Goal: Task Accomplishment & Management: Manage account settings

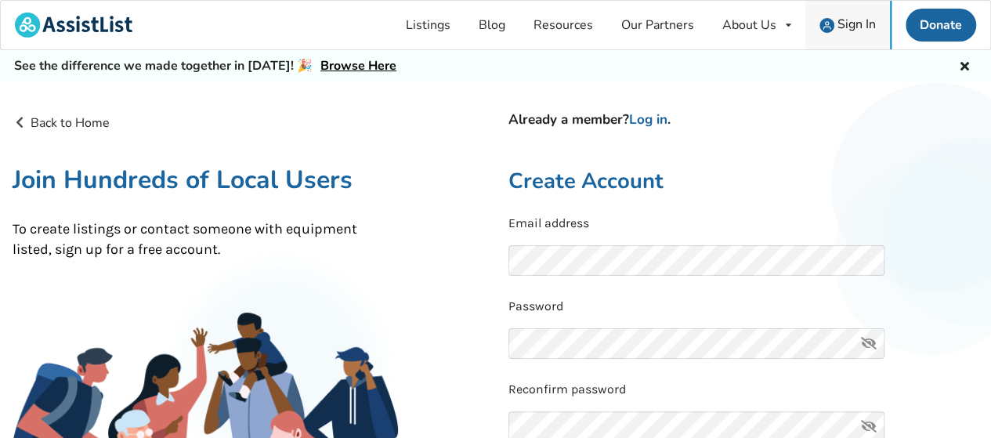
click at [838, 24] on span "Sign In" at bounding box center [857, 24] width 38 height 17
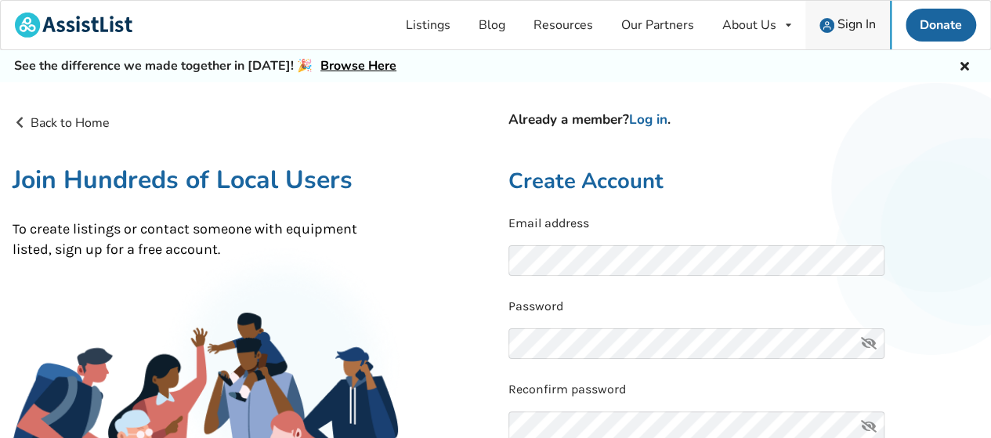
click at [838, 24] on span "Sign In" at bounding box center [857, 24] width 38 height 17
click at [650, 121] on link "Log in" at bounding box center [648, 119] width 38 height 18
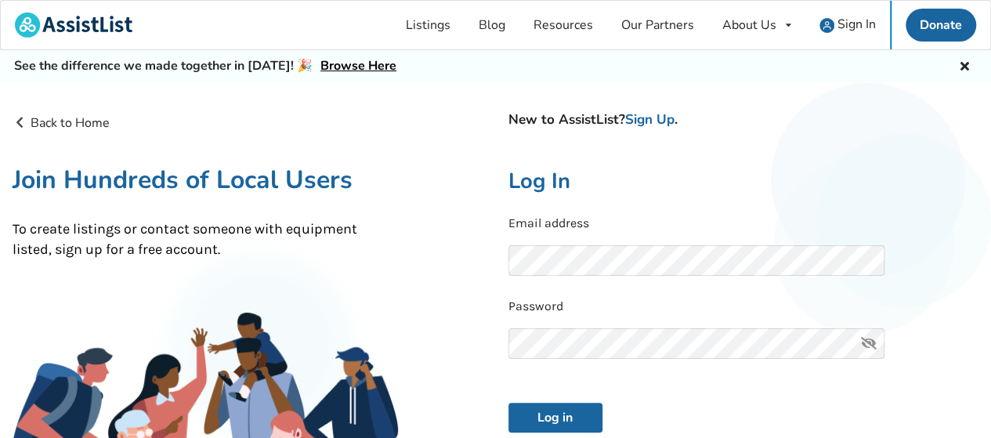
click at [871, 339] on icon at bounding box center [868, 343] width 31 height 31
click at [570, 411] on button "Log in" at bounding box center [556, 418] width 94 height 30
